Goal: Register for event/course

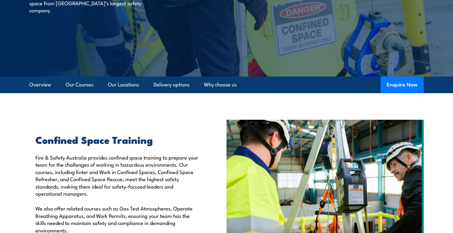
scroll to position [100, 0]
drag, startPoint x: 403, startPoint y: 84, endPoint x: 172, endPoint y: 157, distance: 241.9
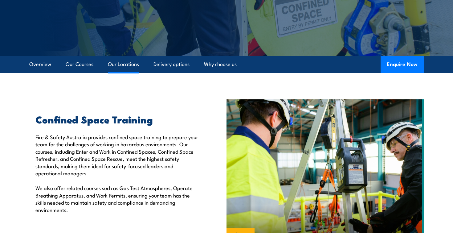
click at [119, 64] on link "Our Locations" at bounding box center [123, 64] width 31 height 16
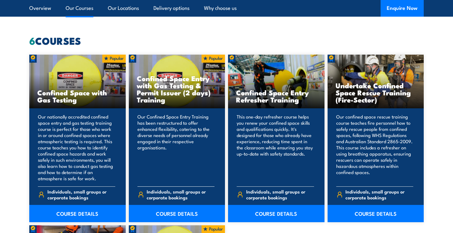
scroll to position [478, 0]
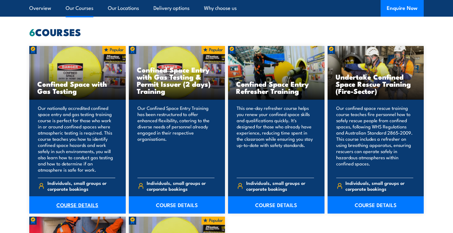
click at [66, 205] on link "COURSE DETAILS" at bounding box center [77, 204] width 96 height 17
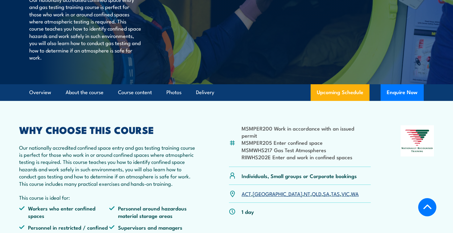
scroll to position [120, 0]
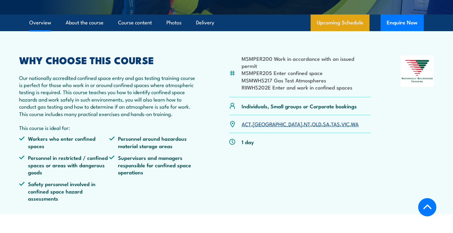
click at [341, 18] on link "Upcoming Schedule" at bounding box center [340, 22] width 59 height 17
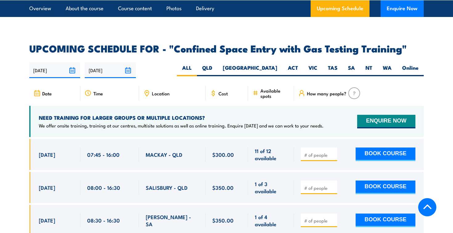
scroll to position [1090, 0]
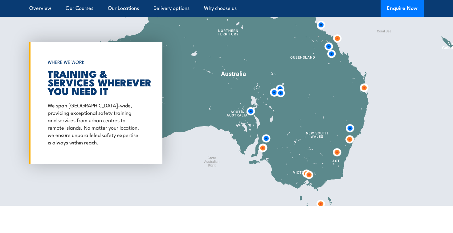
scroll to position [595, 0]
